Goal: Browse casually: Explore the website without a specific task or goal

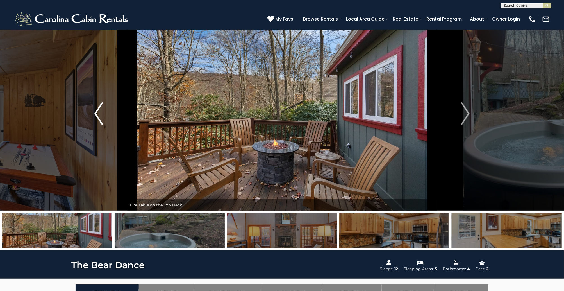
click at [100, 116] on img "Previous" at bounding box center [98, 113] width 8 height 22
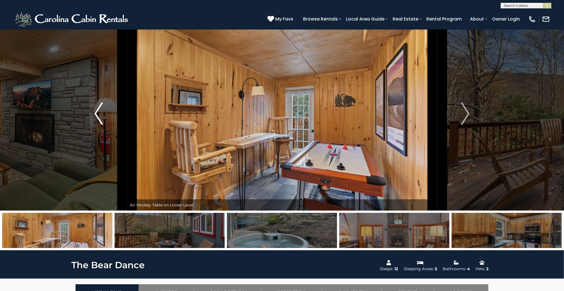
click at [100, 116] on img "Previous" at bounding box center [98, 113] width 8 height 22
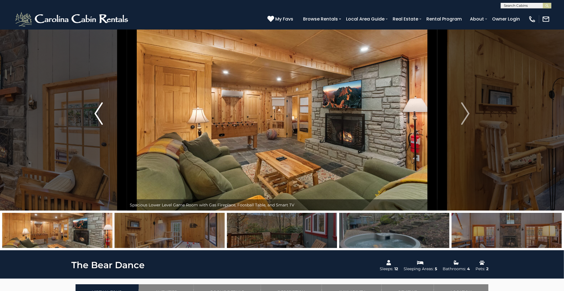
click at [100, 116] on img "Previous" at bounding box center [98, 113] width 8 height 22
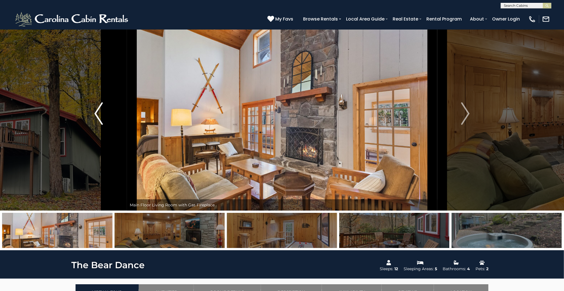
click at [100, 116] on img "Previous" at bounding box center [98, 113] width 8 height 22
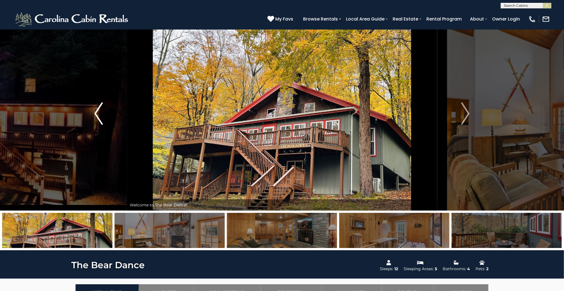
click at [100, 116] on img "Previous" at bounding box center [98, 113] width 8 height 22
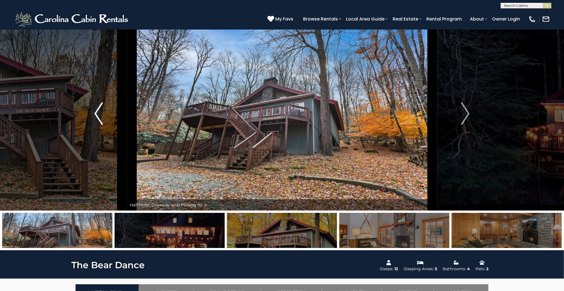
click at [100, 116] on img "Previous" at bounding box center [98, 113] width 8 height 22
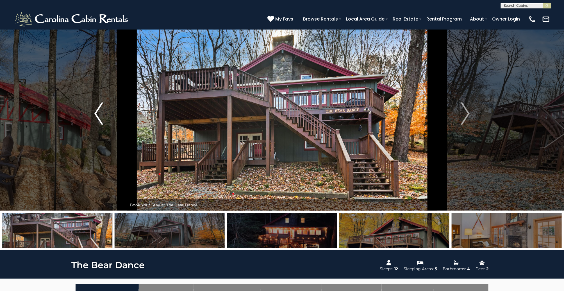
click at [103, 116] on button "Previous" at bounding box center [98, 114] width 57 height 194
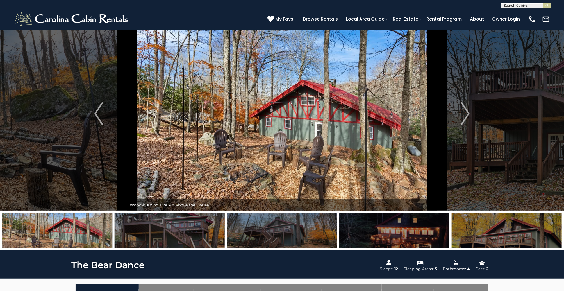
click at [166, 6] on div "**********" at bounding box center [282, 4] width 564 height 8
click at [101, 104] on img "Previous" at bounding box center [98, 113] width 8 height 22
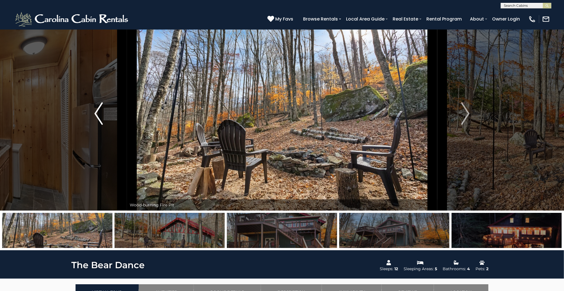
click at [101, 104] on img "Previous" at bounding box center [98, 113] width 8 height 22
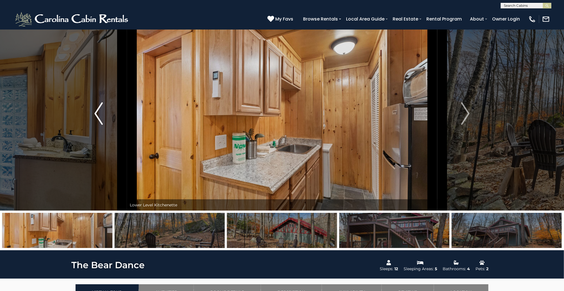
click at [101, 104] on img "Previous" at bounding box center [98, 113] width 8 height 22
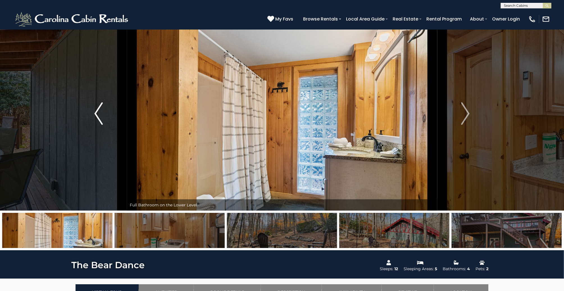
click at [101, 104] on img "Previous" at bounding box center [98, 113] width 8 height 22
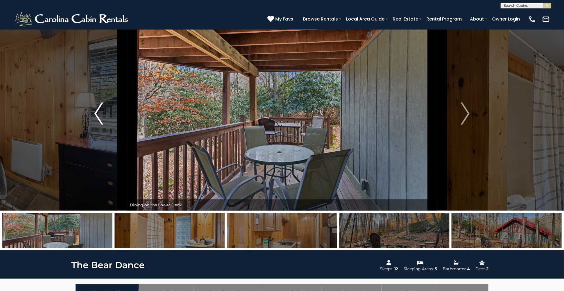
click at [101, 104] on img "Previous" at bounding box center [98, 113] width 8 height 22
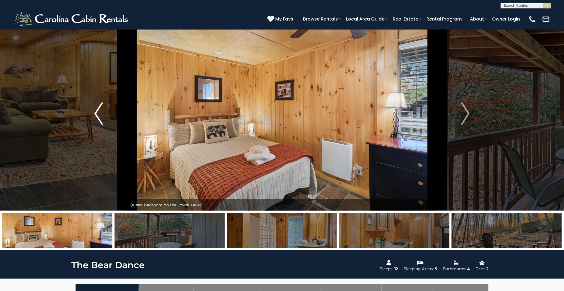
click at [101, 104] on img "Previous" at bounding box center [98, 113] width 8 height 22
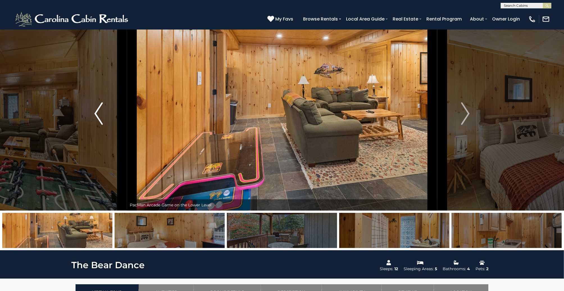
click at [101, 104] on img "Previous" at bounding box center [98, 113] width 8 height 22
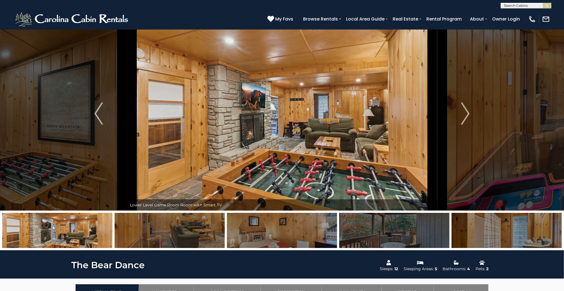
click at [221, 109] on img at bounding box center [282, 114] width 310 height 194
click at [112, 105] on button "Previous" at bounding box center [98, 114] width 57 height 194
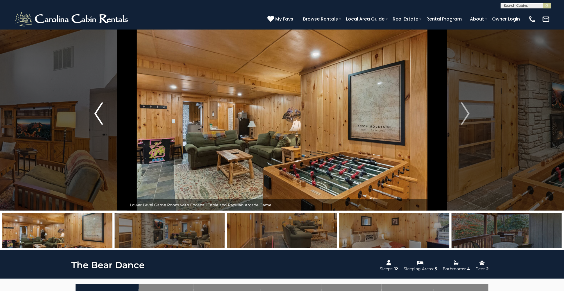
click at [112, 105] on button "Previous" at bounding box center [98, 114] width 57 height 194
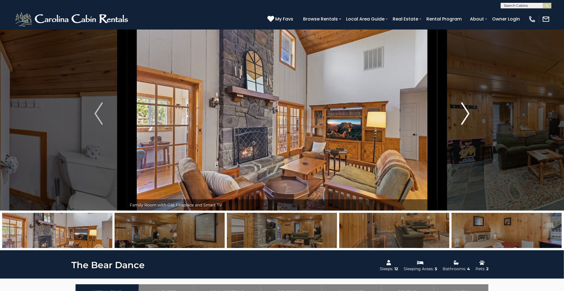
click at [461, 117] on button "Next" at bounding box center [465, 114] width 57 height 194
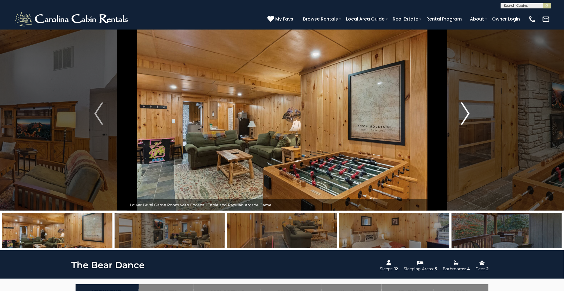
click at [461, 117] on button "Next" at bounding box center [465, 114] width 57 height 194
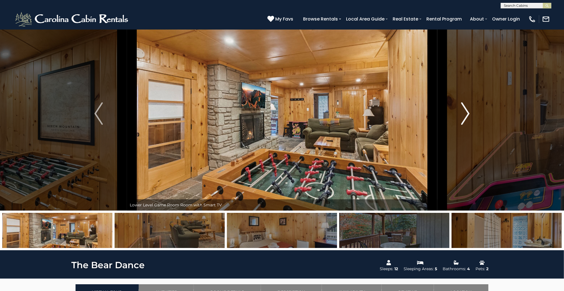
click at [461, 118] on img "Next" at bounding box center [465, 113] width 8 height 22
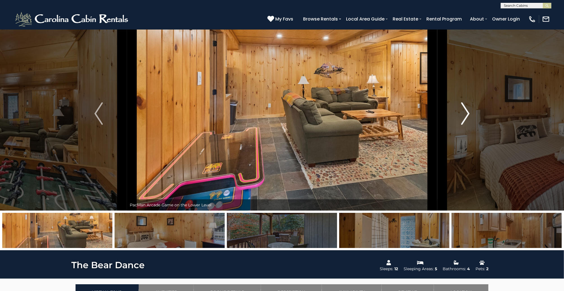
click at [467, 111] on img "Next" at bounding box center [465, 113] width 8 height 22
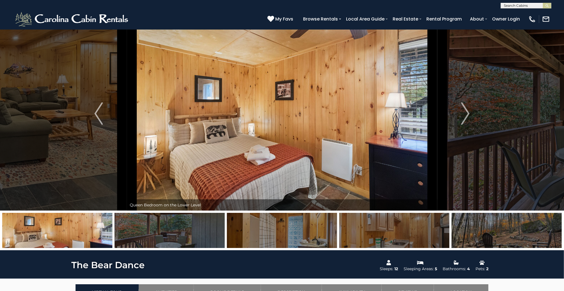
click at [328, 113] on img at bounding box center [282, 114] width 310 height 194
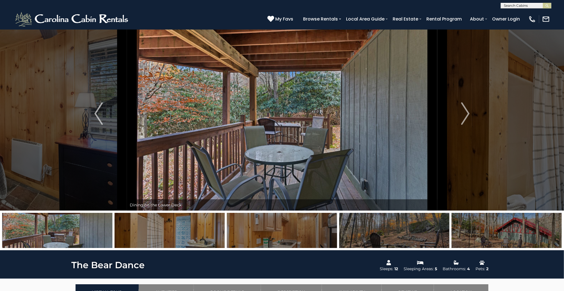
click at [328, 111] on img at bounding box center [282, 114] width 310 height 194
